Goal: Information Seeking & Learning: Learn about a topic

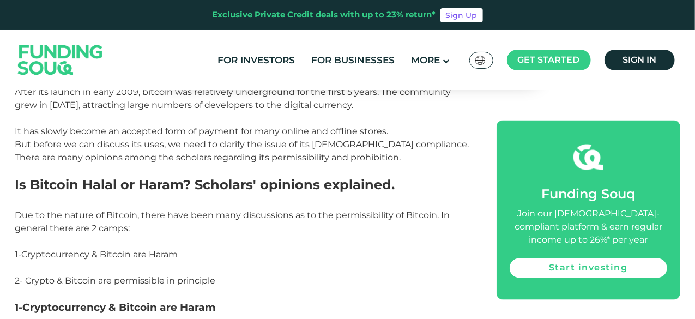
scroll to position [796, 0]
click at [114, 249] on span "Cryptocurrency & Bitcoin are Haram" at bounding box center [100, 254] width 156 height 10
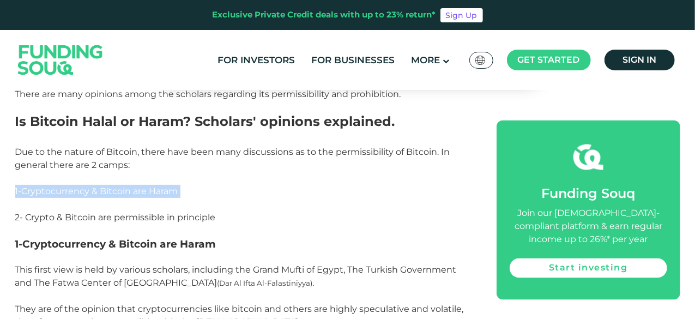
scroll to position [867, 0]
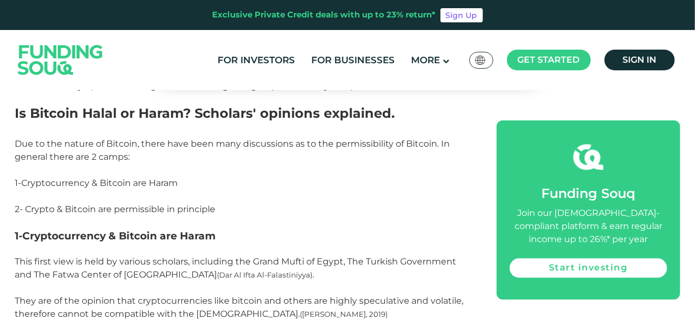
click at [137, 204] on span "2- Crypto & Bitcoin are permissible in principle" at bounding box center [115, 209] width 201 height 10
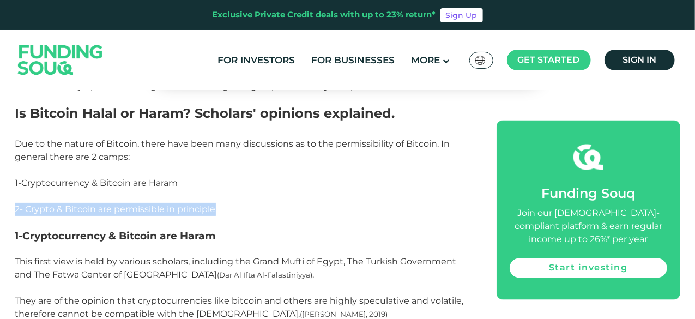
click at [137, 204] on span "2- Crypto & Bitcoin are permissible in principle" at bounding box center [115, 209] width 201 height 10
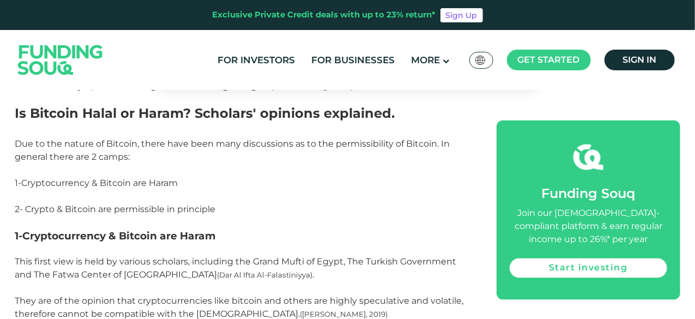
click at [142, 255] on p "This first view is held by various scholars, including the Grand Mufti of Egypt…" at bounding box center [243, 287] width 457 height 65
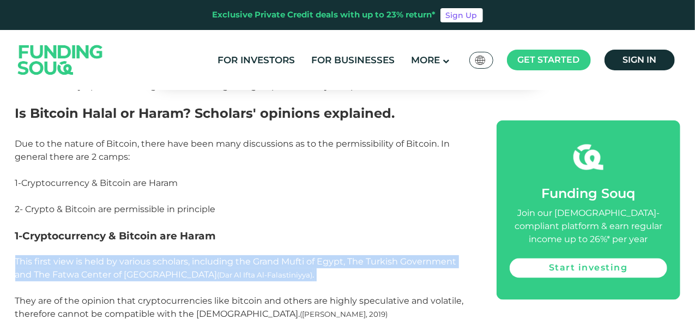
click at [142, 255] on p "This first view is held by various scholars, including the Grand Mufti of Egypt…" at bounding box center [243, 287] width 457 height 65
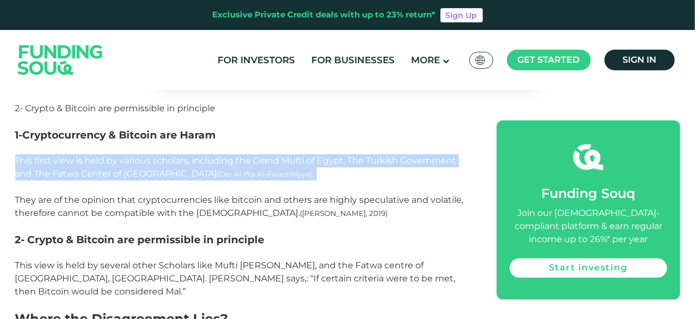
scroll to position [968, 0]
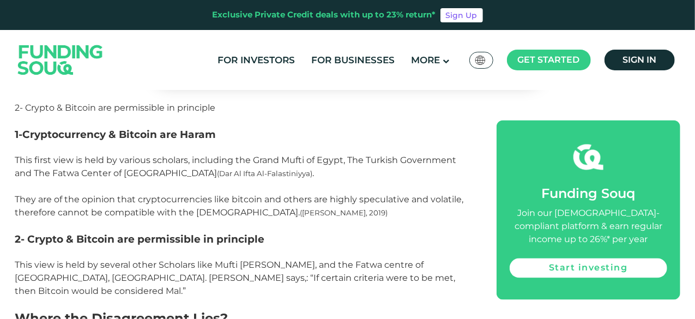
click at [172, 195] on span "This first view is held by various scholars, including the Grand Mufti of Egypt…" at bounding box center [239, 186] width 449 height 63
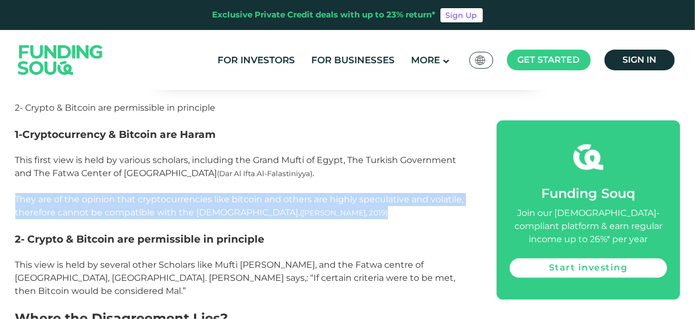
click at [172, 195] on span "This first view is held by various scholars, including the Grand Mufti of Egypt…" at bounding box center [239, 186] width 449 height 63
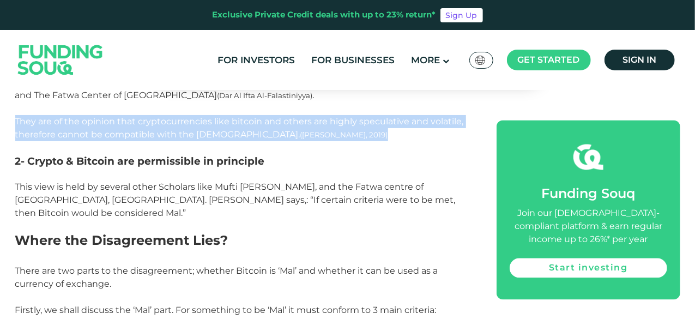
scroll to position [1048, 0]
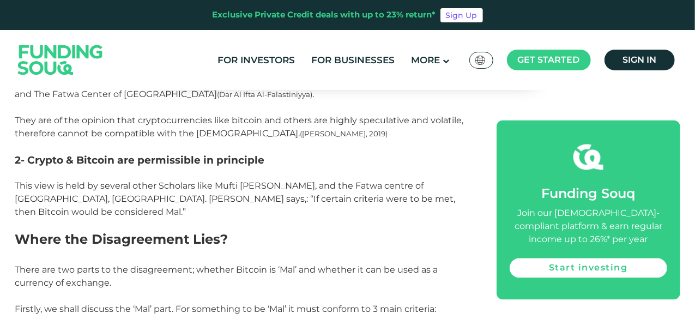
click at [160, 189] on span "This view is held by several other Scholars like Mufti [PERSON_NAME], and the F…" at bounding box center [235, 198] width 440 height 37
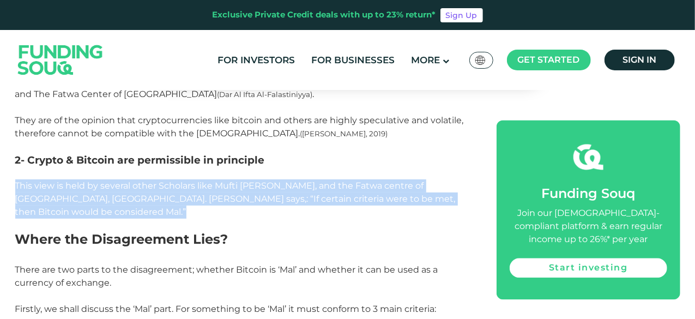
click at [160, 189] on span "This view is held by several other Scholars like Mufti [PERSON_NAME], and the F…" at bounding box center [235, 198] width 440 height 37
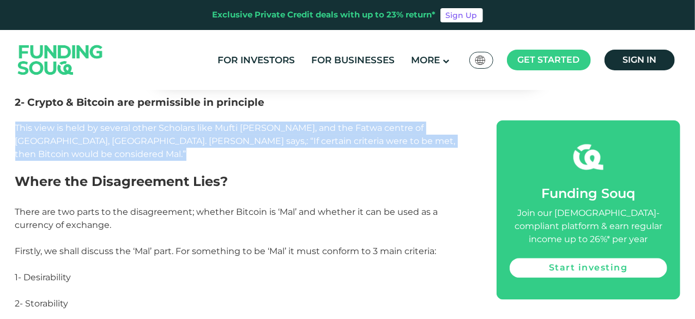
scroll to position [1114, 0]
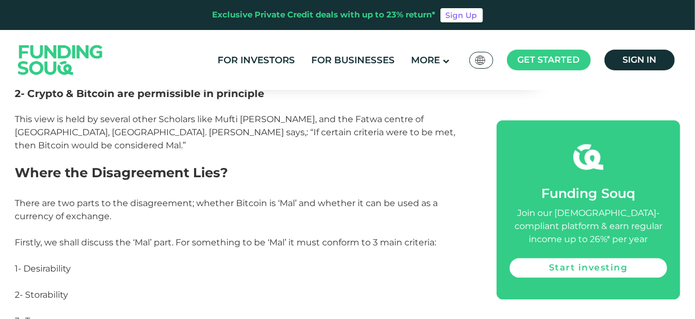
click at [163, 198] on span "There are two parts to the disagreement; whether Bitcoin is ‘Mal’ and whether i…" at bounding box center [226, 209] width 423 height 23
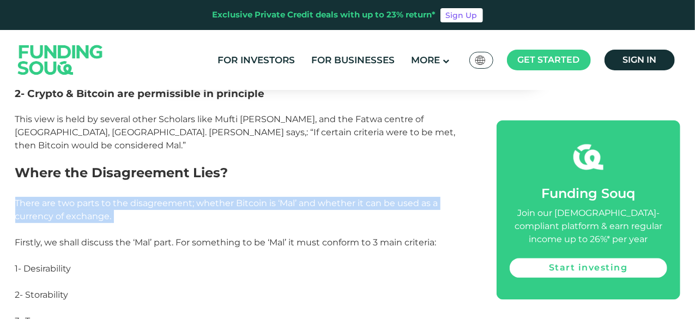
click at [163, 198] on span "There are two parts to the disagreement; whether Bitcoin is ‘Mal’ and whether i…" at bounding box center [226, 209] width 423 height 23
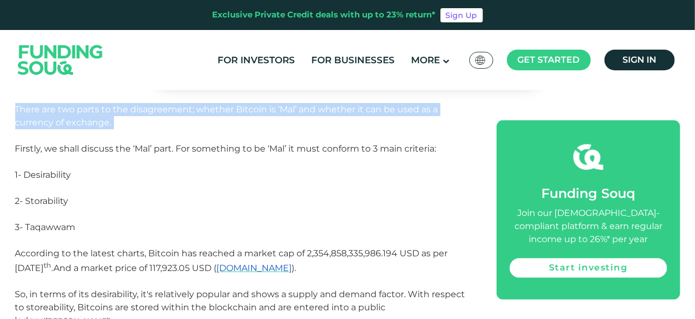
scroll to position [1208, 0]
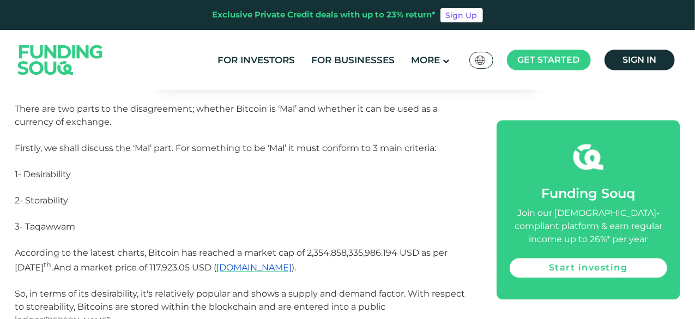
click at [46, 169] on span "1- Desirability" at bounding box center [43, 174] width 56 height 10
click at [58, 179] on p "1- Desirability" at bounding box center [243, 181] width 457 height 26
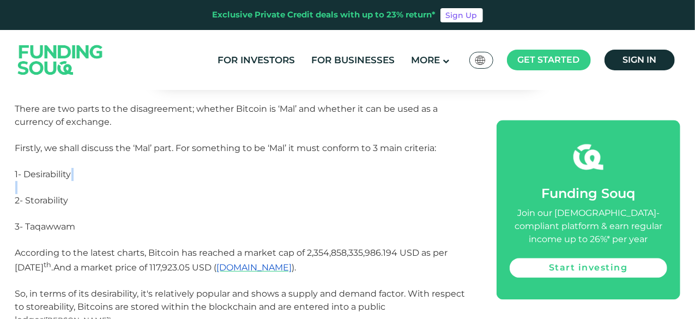
click at [58, 179] on p "1- Desirability" at bounding box center [243, 181] width 457 height 26
click at [59, 194] on p "2- Storability" at bounding box center [243, 207] width 457 height 26
drag, startPoint x: 59, startPoint y: 194, endPoint x: 45, endPoint y: 190, distance: 14.8
click at [45, 194] on p "2- Storability" at bounding box center [243, 207] width 457 height 26
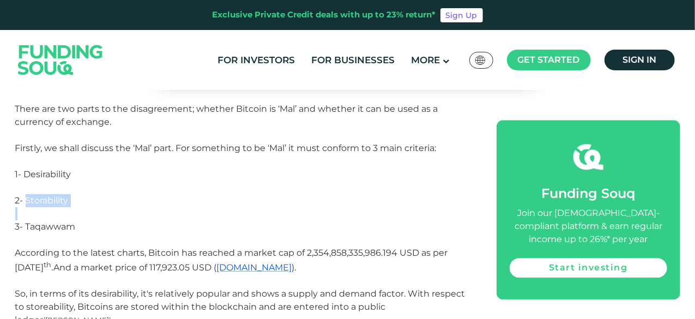
click at [45, 195] on span "2- Storability" at bounding box center [41, 200] width 53 height 10
click at [66, 247] on span "According to the latest charts, Bitcoin has reached a market cap of 2,354,858,3…" at bounding box center [231, 259] width 433 height 25
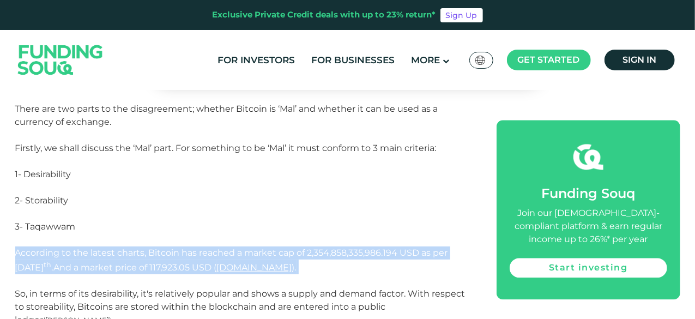
click at [66, 247] on span "According to the latest charts, Bitcoin has reached a market cap of 2,354,858,3…" at bounding box center [231, 259] width 433 height 25
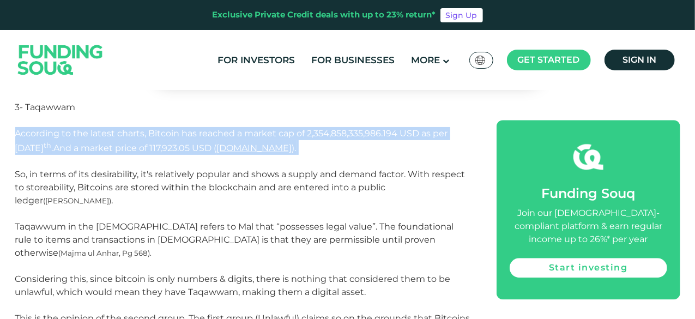
scroll to position [1328, 0]
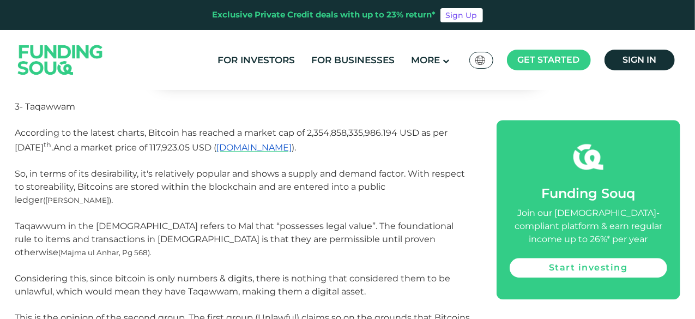
click at [76, 221] on span "Taqawwum in the [DEMOGRAPHIC_DATA] refers to Mal that “possesses legal value”. …" at bounding box center [234, 239] width 439 height 37
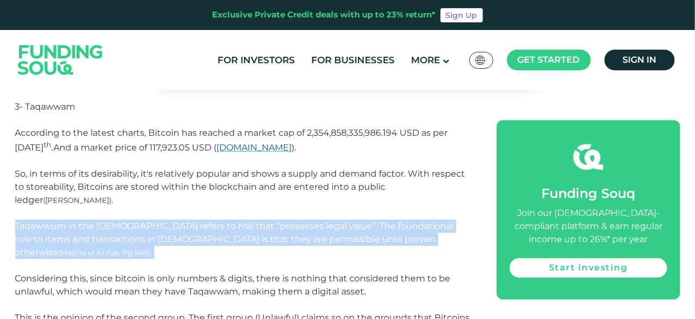
click at [76, 221] on span "Taqawwum in the [DEMOGRAPHIC_DATA] refers to Mal that “possesses legal value”. …" at bounding box center [234, 239] width 439 height 37
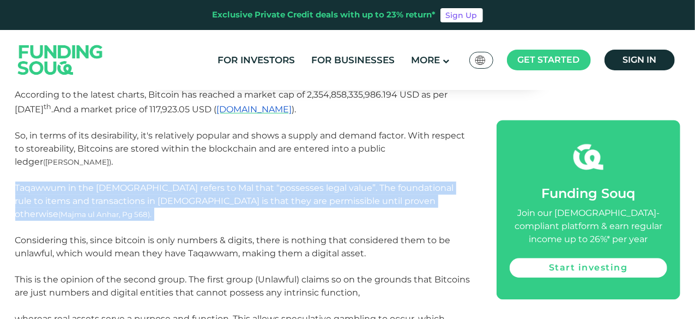
scroll to position [1367, 0]
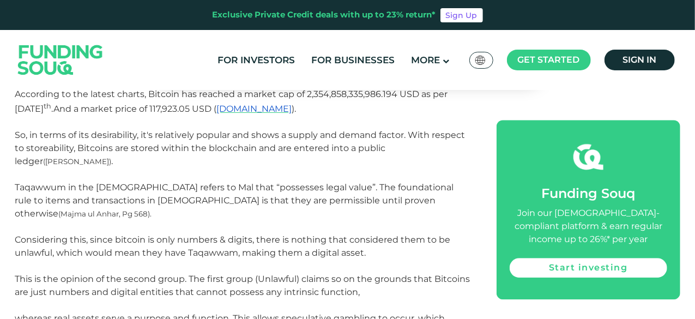
click at [76, 234] on span "Considering this, since bitcoin is only numbers & digits, there is nothing that…" at bounding box center [242, 285] width 455 height 102
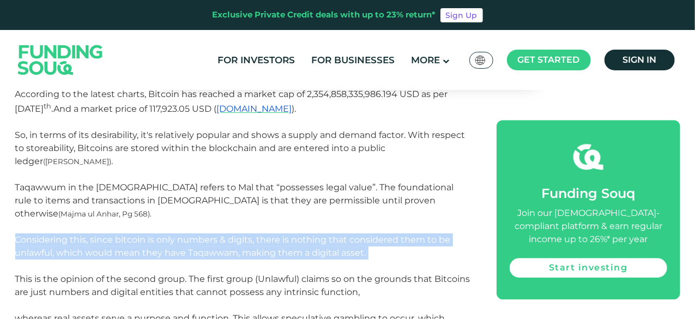
click at [76, 234] on span "Considering this, since bitcoin is only numbers & digits, there is nothing that…" at bounding box center [242, 285] width 455 height 102
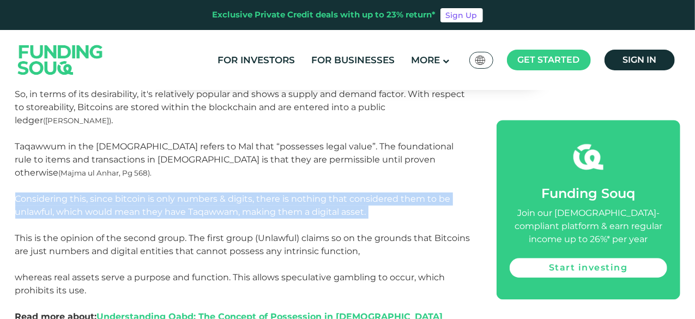
scroll to position [1408, 0]
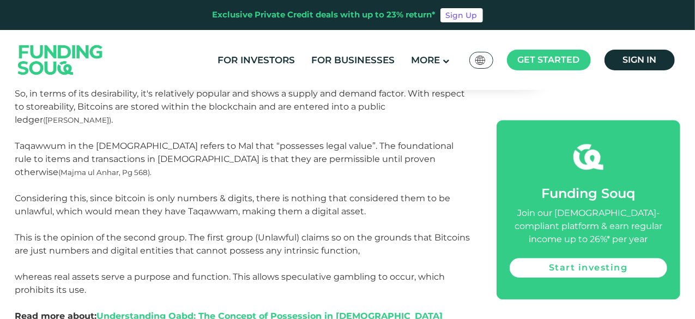
click at [76, 208] on span "Considering this, since bitcoin is only numbers & digits, there is nothing that…" at bounding box center [242, 244] width 455 height 102
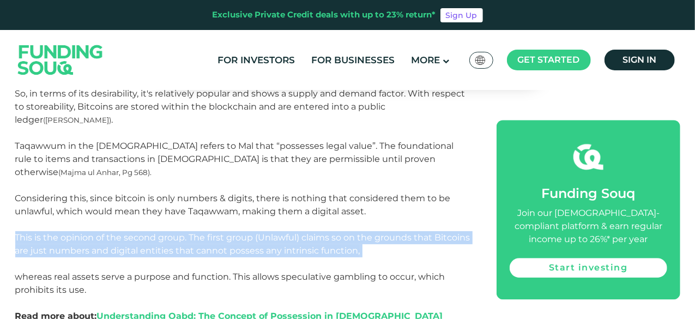
click at [76, 208] on span "Considering this, since bitcoin is only numbers & digits, there is nothing that…" at bounding box center [242, 244] width 455 height 102
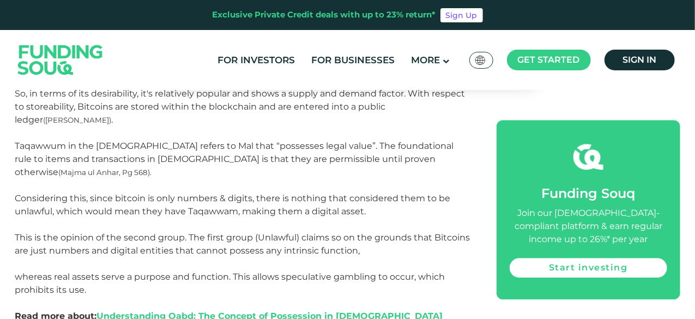
click at [89, 215] on span "Considering this, since bitcoin is only numbers & digits, there is nothing that…" at bounding box center [242, 244] width 455 height 102
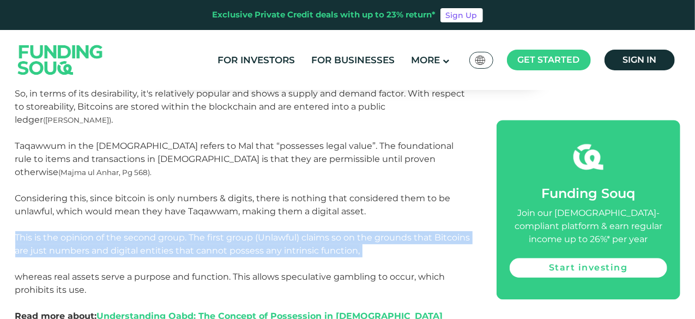
click at [89, 215] on span "Considering this, since bitcoin is only numbers & digits, there is nothing that…" at bounding box center [242, 244] width 455 height 102
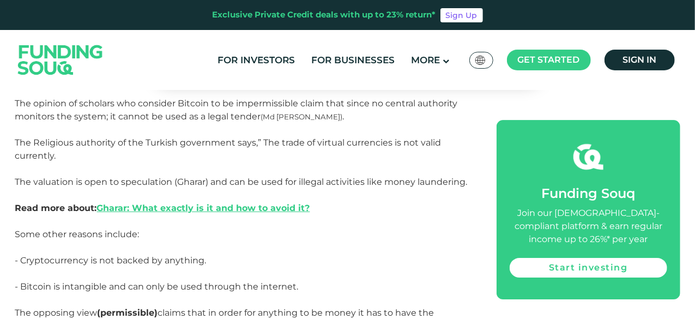
scroll to position [1728, 0]
